Goal: Check status: Check status

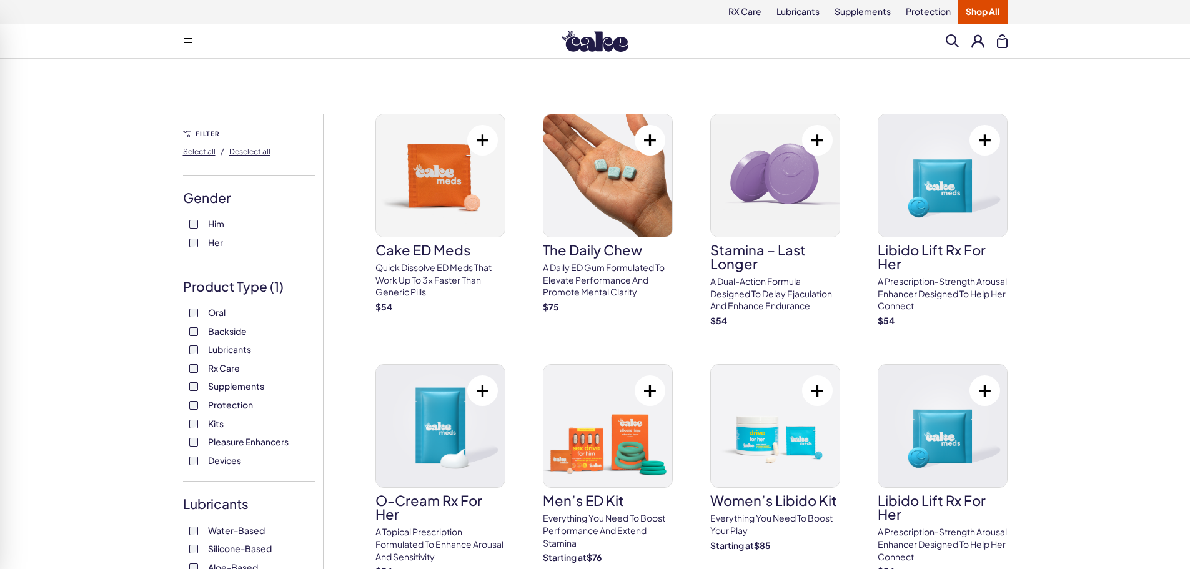
click at [978, 42] on button at bounding box center [977, 40] width 13 height 13
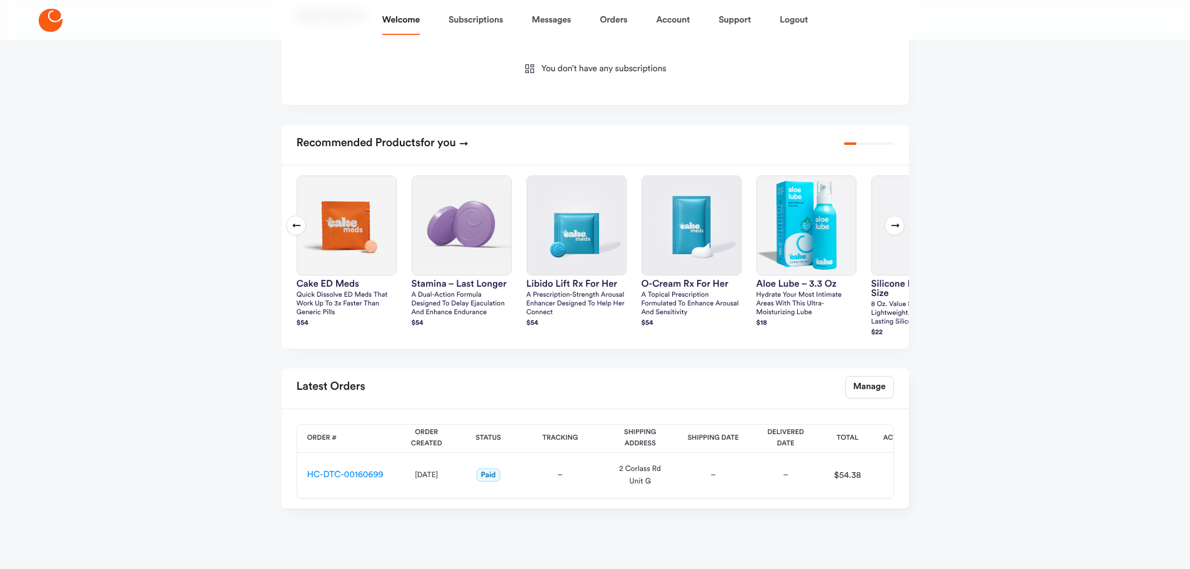
scroll to position [243, 0]
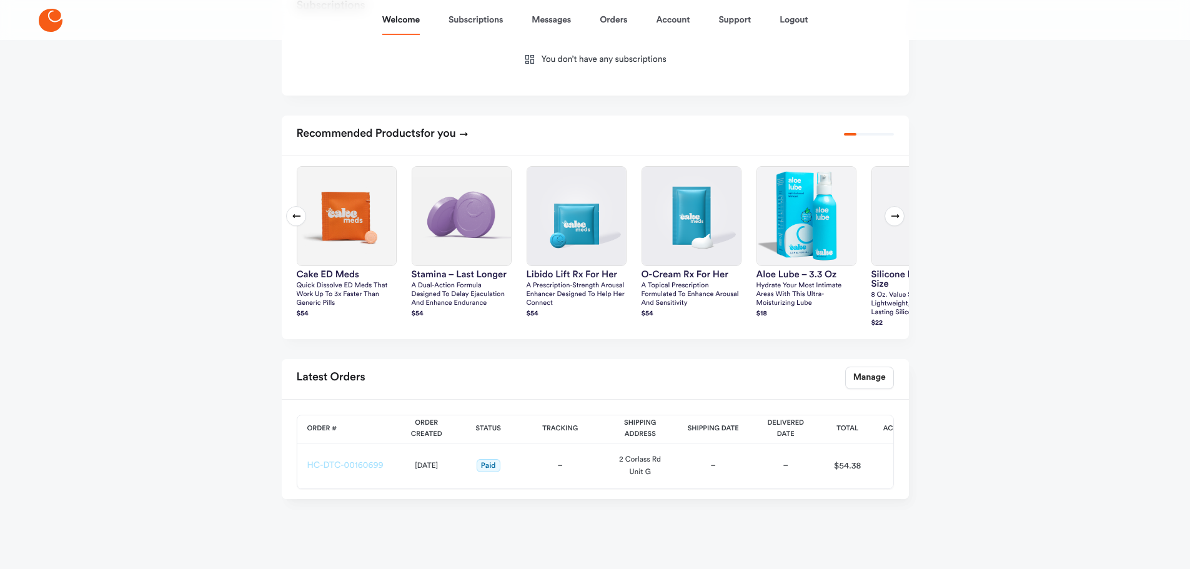
click at [360, 463] on link "HC-DTC-00160699" at bounding box center [345, 465] width 76 height 9
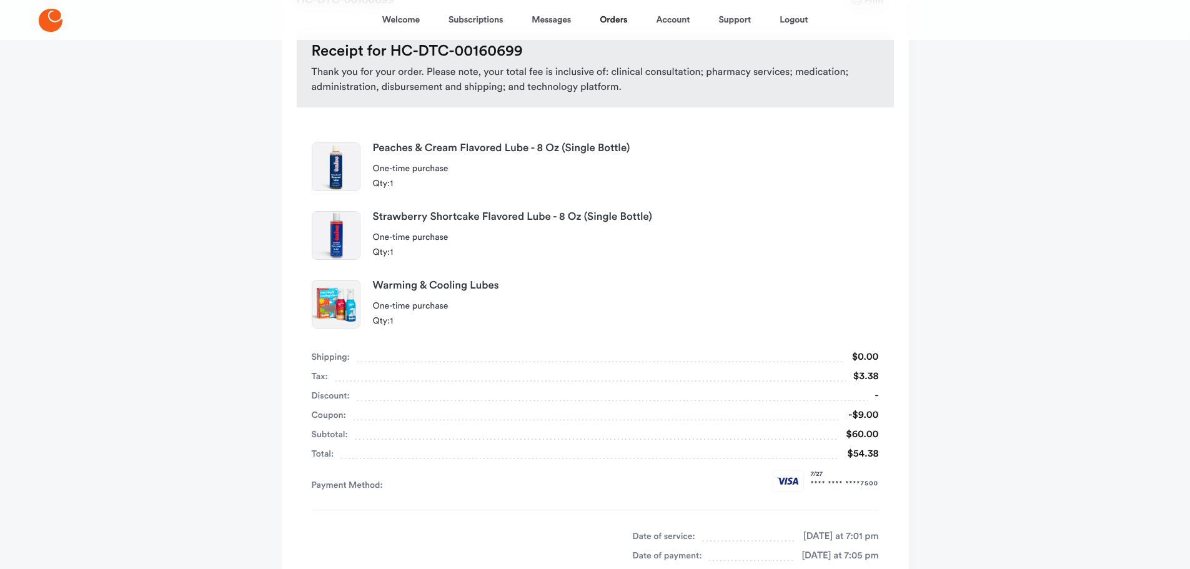
scroll to position [125, 0]
